Goal: Information Seeking & Learning: Learn about a topic

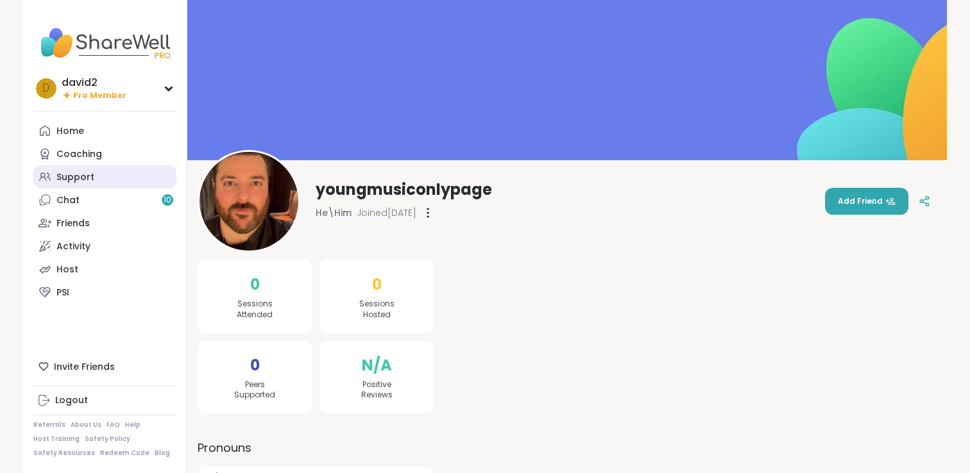
click at [93, 174] on link "Support" at bounding box center [104, 176] width 143 height 23
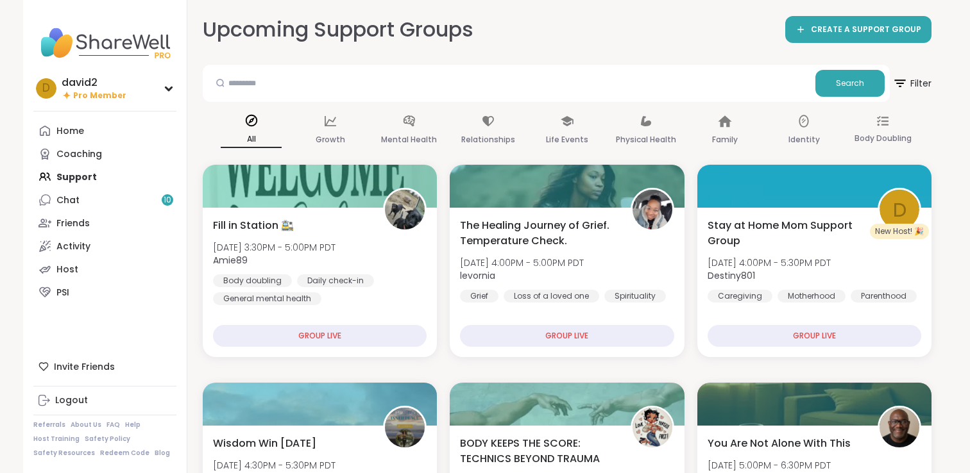
click at [312, 222] on div "Fill in Station 🚉 [DATE] 3:30PM - 5:00PM PDT Amie89 Body doubling Daily check-i…" at bounding box center [320, 261] width 214 height 87
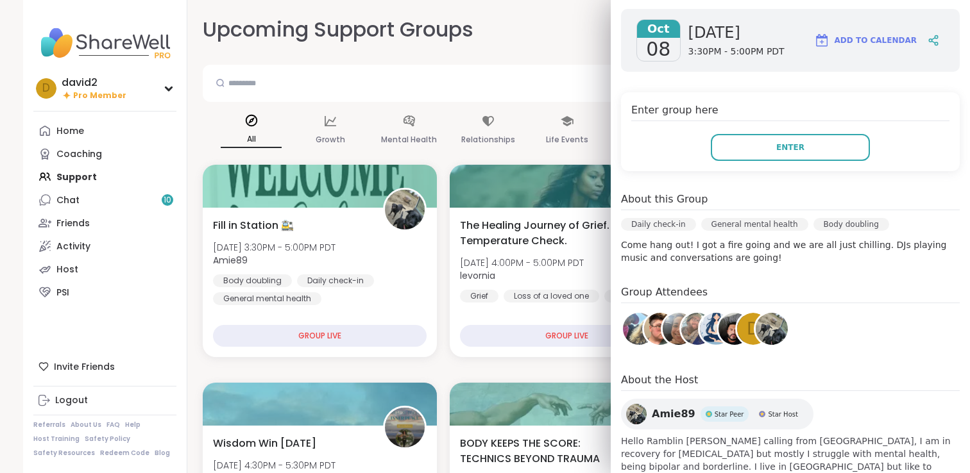
scroll to position [235, 0]
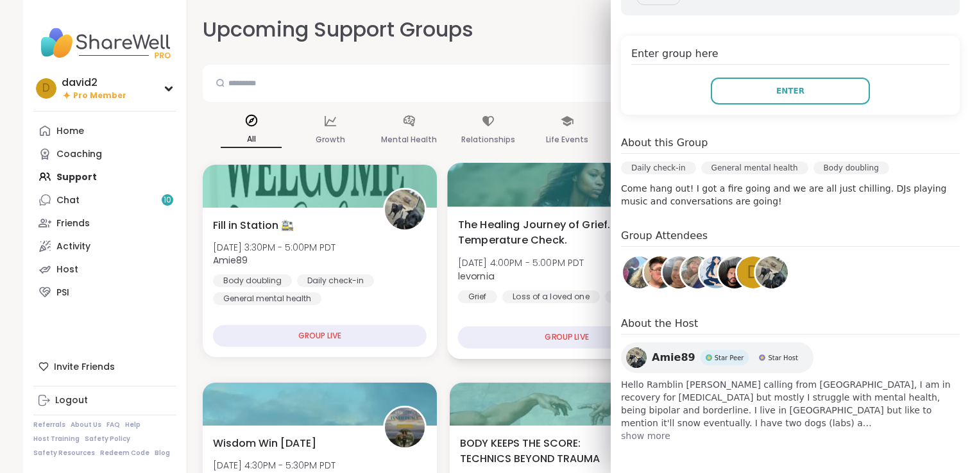
click at [559, 246] on span "The Healing Journey of Grief. Temperature Check." at bounding box center [537, 232] width 159 height 31
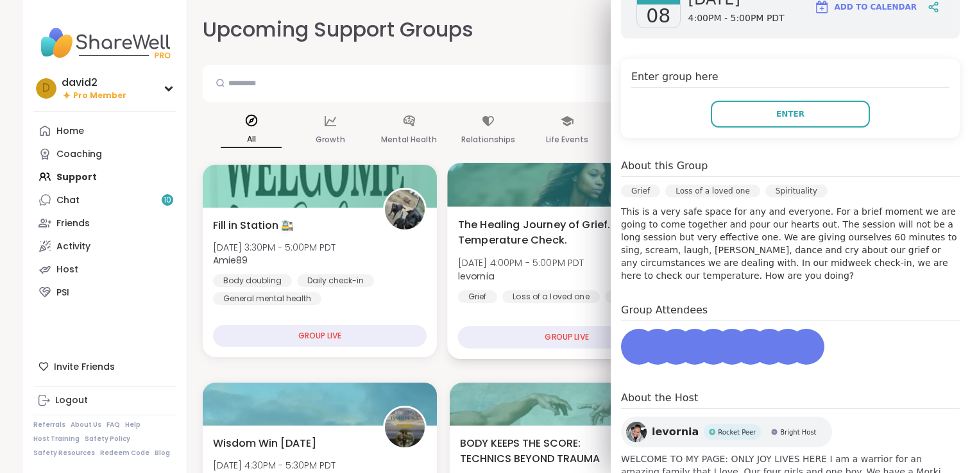
scroll to position [258, 0]
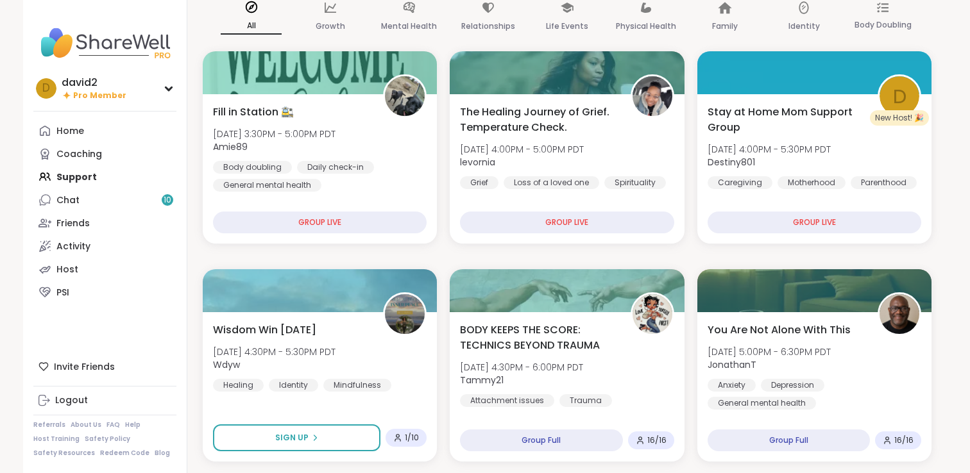
scroll to position [124, 0]
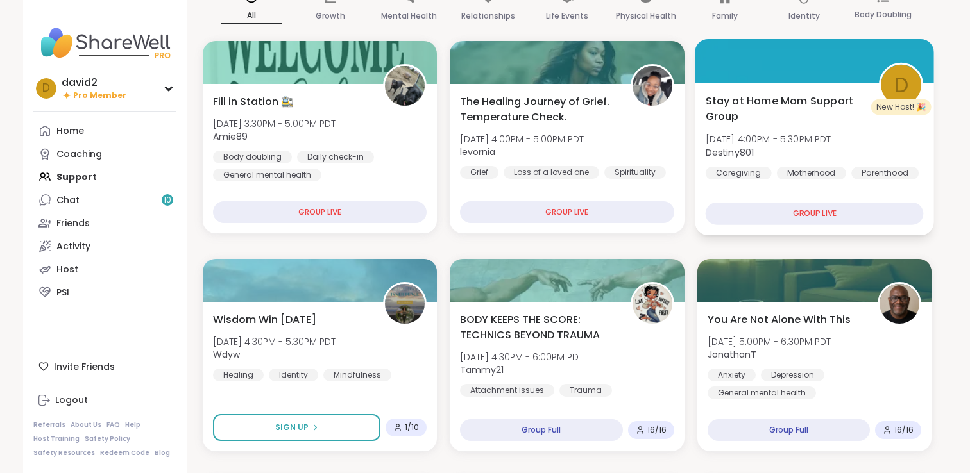
click at [773, 153] on span "Destiny801" at bounding box center [768, 152] width 126 height 13
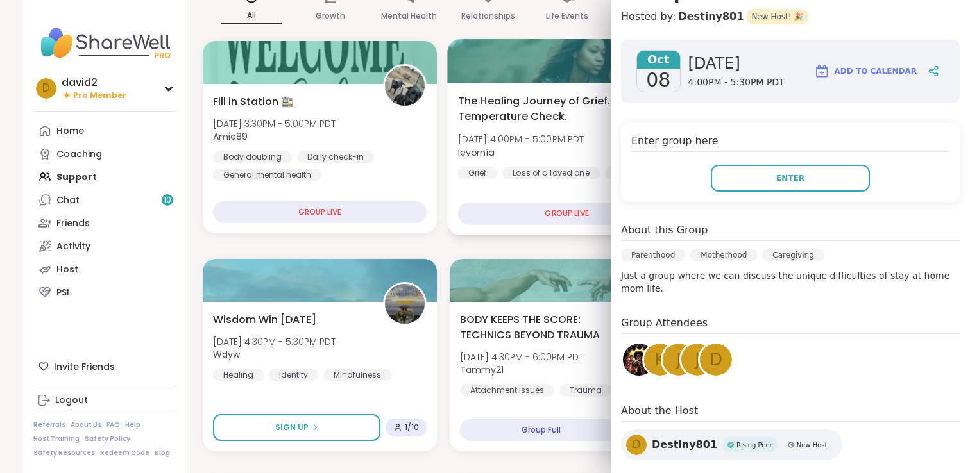
click at [567, 163] on div "The Healing Journey of Grief. Temperature Check. [DATE] 4:00PM - 5:00PM PDT lev…" at bounding box center [567, 136] width 218 height 87
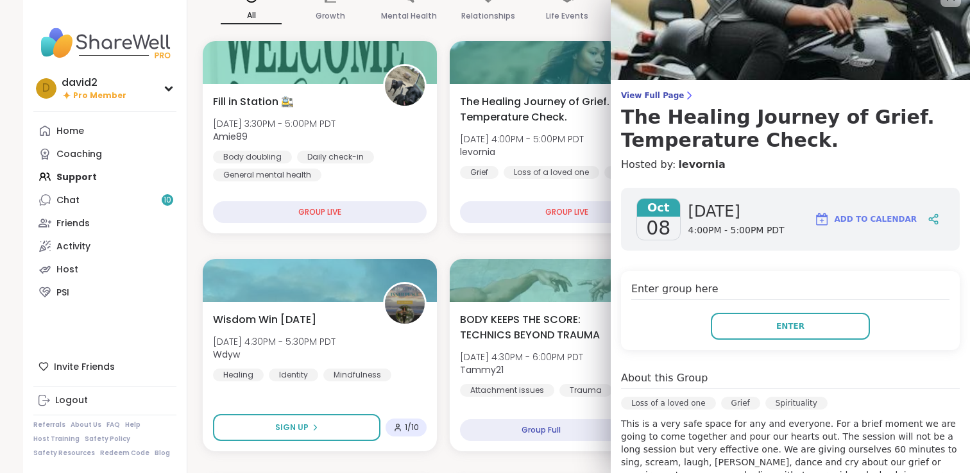
scroll to position [3, 0]
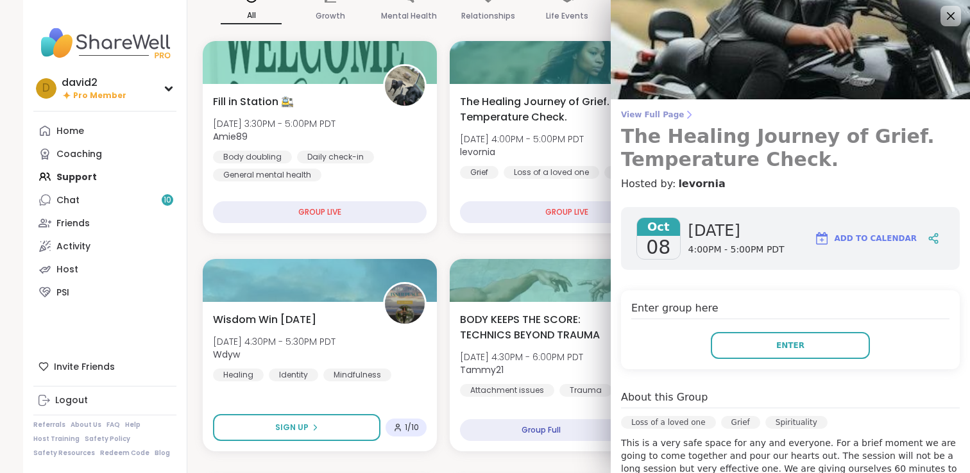
click at [669, 115] on span "View Full Page" at bounding box center [790, 115] width 339 height 10
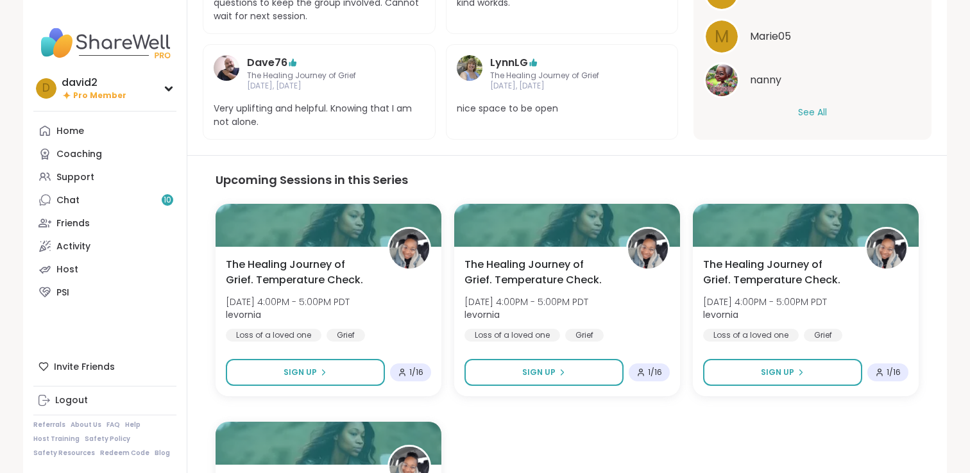
scroll to position [663, 0]
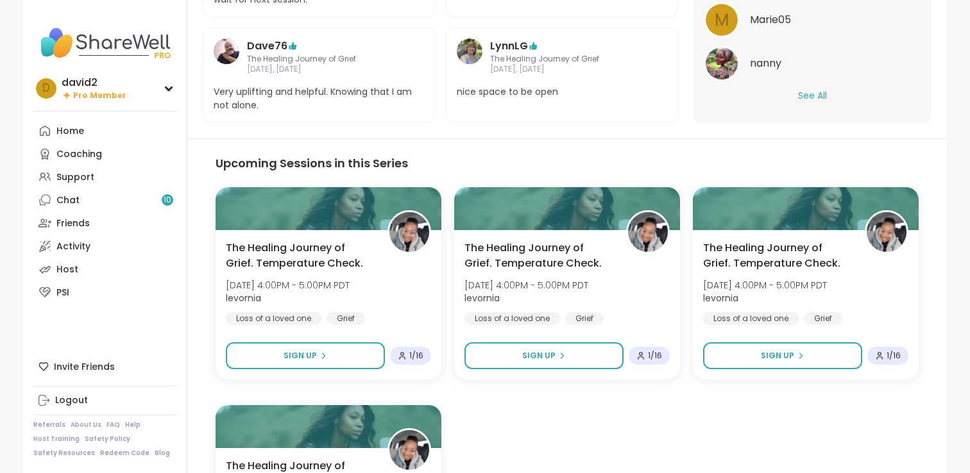
click at [814, 100] on button "See All" at bounding box center [812, 95] width 29 height 13
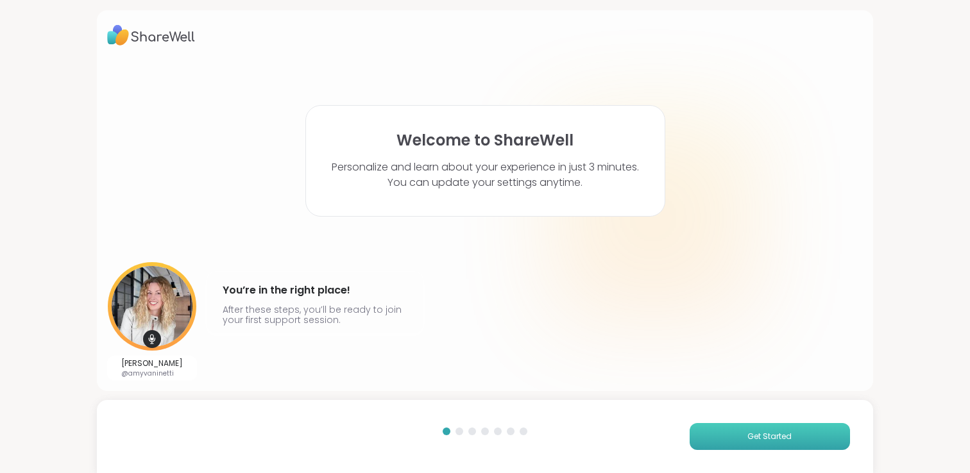
click at [733, 442] on button "Get Started" at bounding box center [770, 436] width 160 height 27
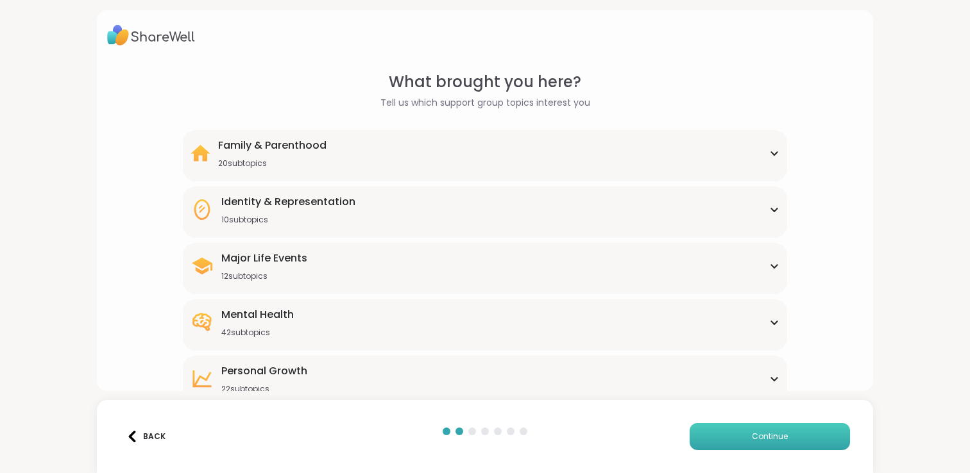
click at [733, 442] on button "Continue" at bounding box center [770, 436] width 160 height 27
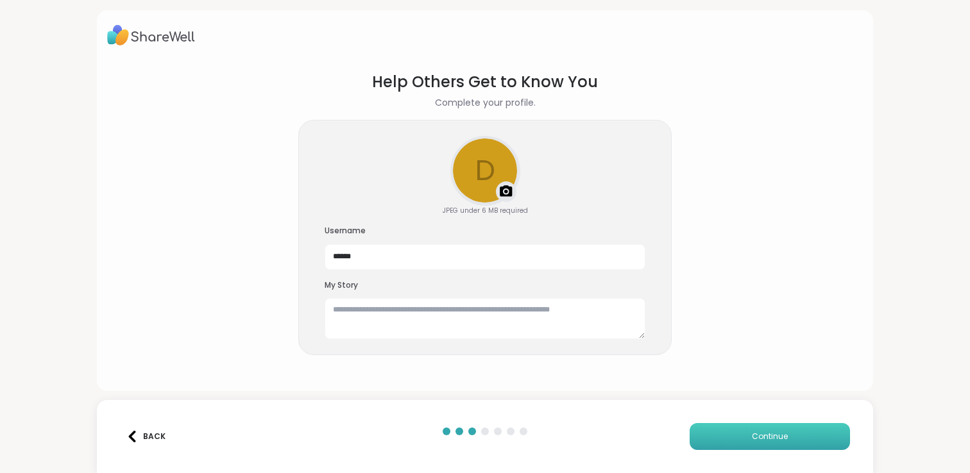
click at [733, 442] on button "Continue" at bounding box center [770, 436] width 160 height 27
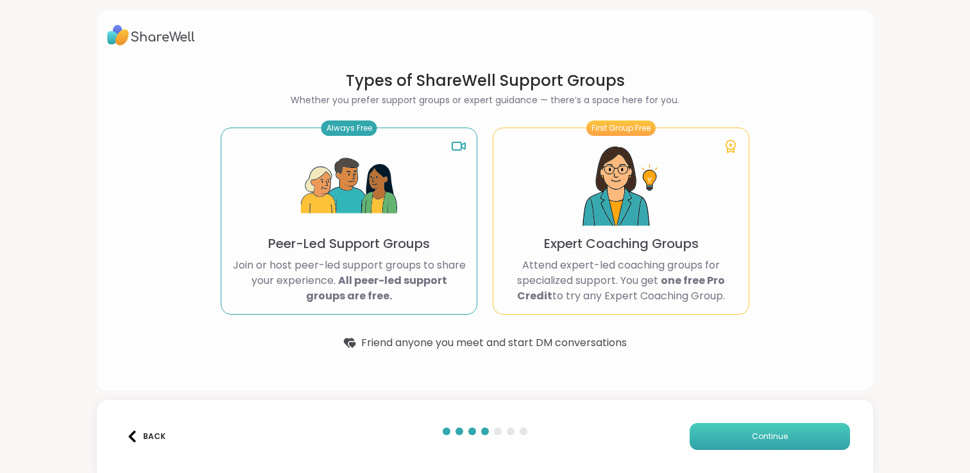
click at [733, 442] on button "Continue" at bounding box center [770, 436] width 160 height 27
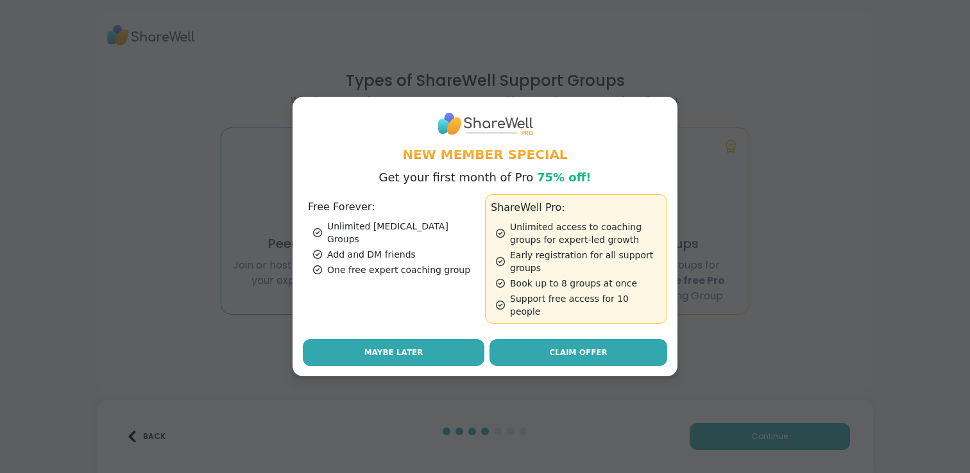
click at [483, 347] on button "Maybe Later" at bounding box center [394, 352] width 182 height 27
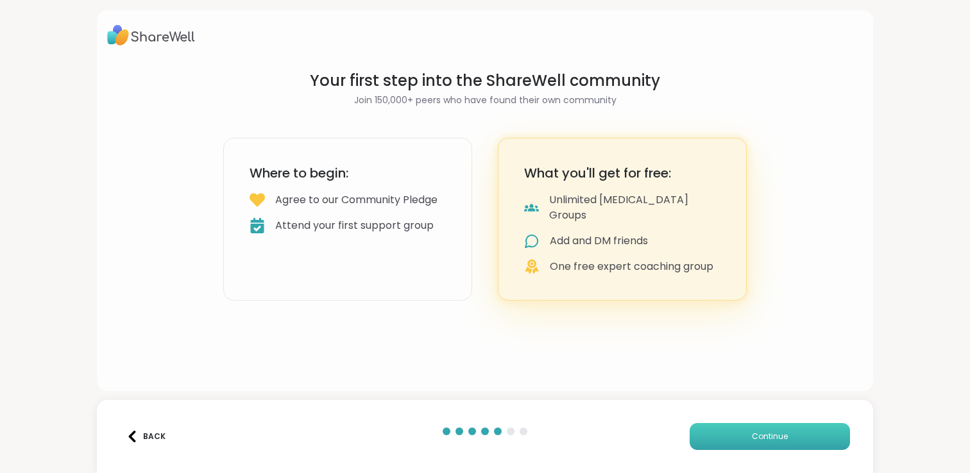
click at [694, 433] on button "Continue" at bounding box center [770, 436] width 160 height 27
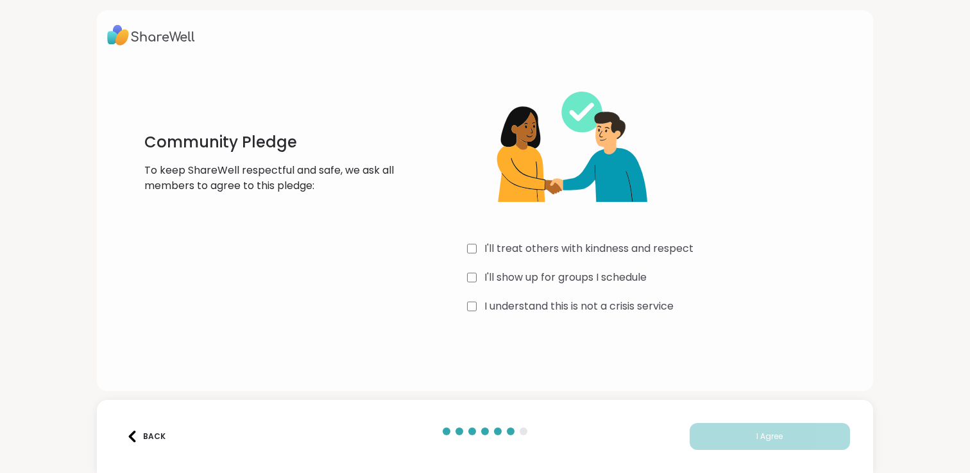
click at [607, 252] on label "I'll treat others with kindness and respect" at bounding box center [588, 248] width 209 height 15
click at [607, 267] on div "I'll treat others with kindness and respect I'll show up for groups I schedule …" at bounding box center [659, 194] width 384 height 247
click at [607, 294] on div "I'll treat others with kindness and respect I'll show up for groups I schedule …" at bounding box center [659, 194] width 384 height 247
click at [607, 312] on label "I understand this is not a crisis service" at bounding box center [578, 306] width 189 height 15
click at [607, 280] on label "I'll show up for groups I schedule" at bounding box center [565, 277] width 162 height 15
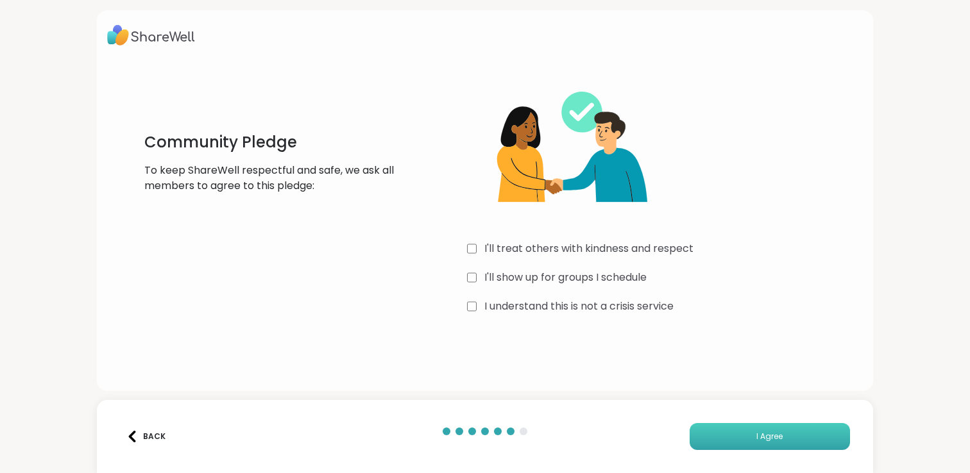
click at [700, 433] on button "I Agree" at bounding box center [770, 436] width 160 height 27
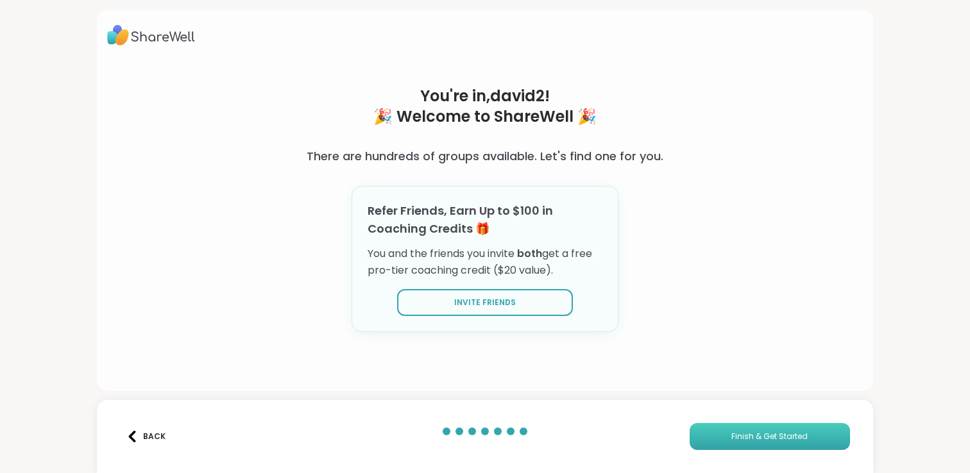
click at [700, 433] on button "Finish & Get Started" at bounding box center [770, 436] width 160 height 27
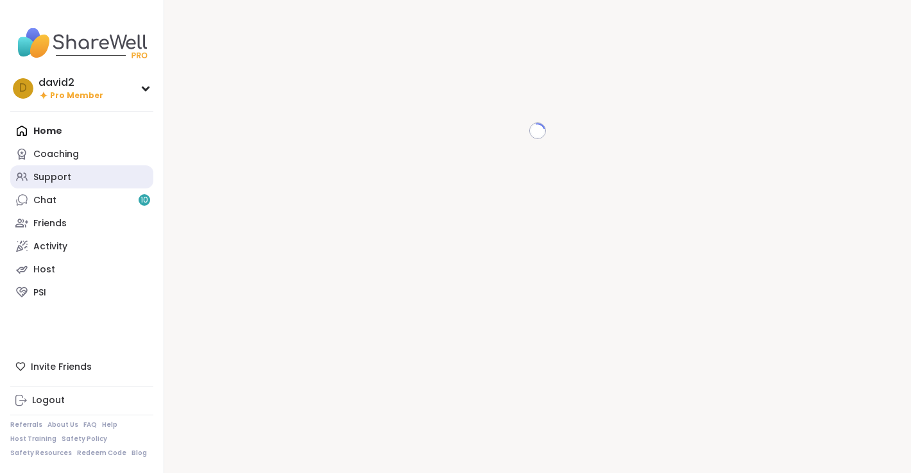
click at [108, 173] on link "Support" at bounding box center [81, 176] width 143 height 23
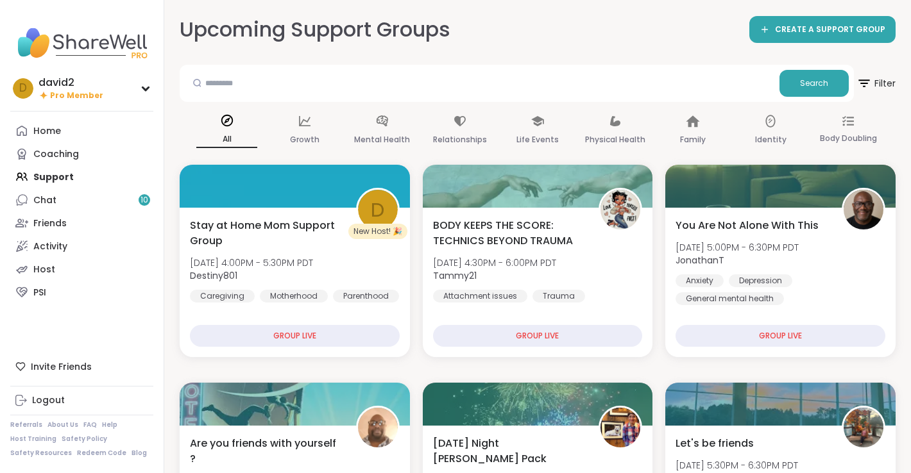
click at [377, 80] on input "text" at bounding box center [479, 83] width 589 height 26
type input "*******"
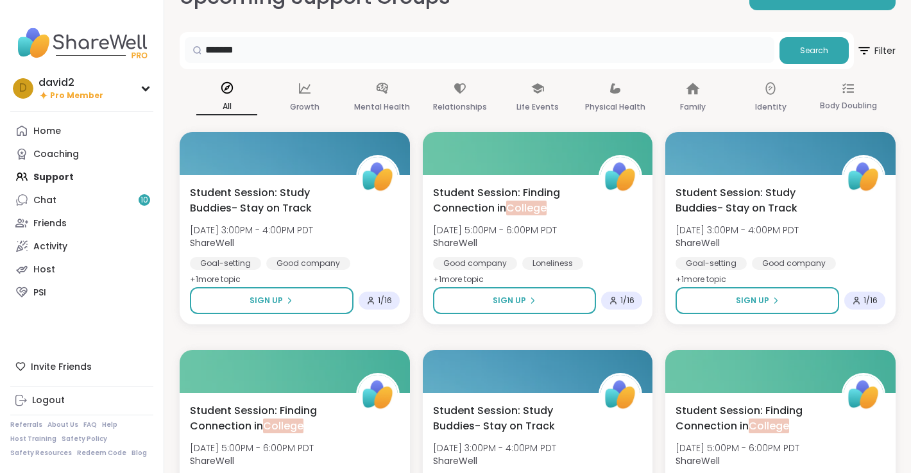
scroll to position [33, 0]
